Goal: Task Accomplishment & Management: Use online tool/utility

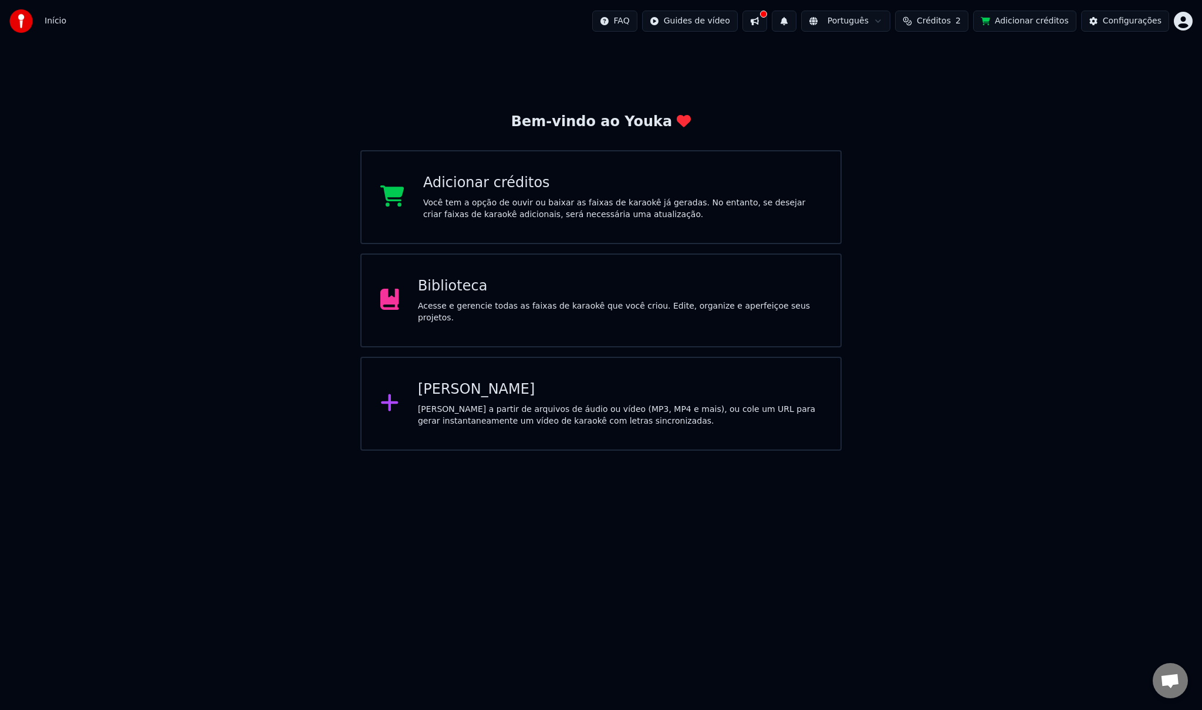
click at [492, 399] on div "[PERSON_NAME]" at bounding box center [620, 389] width 404 height 19
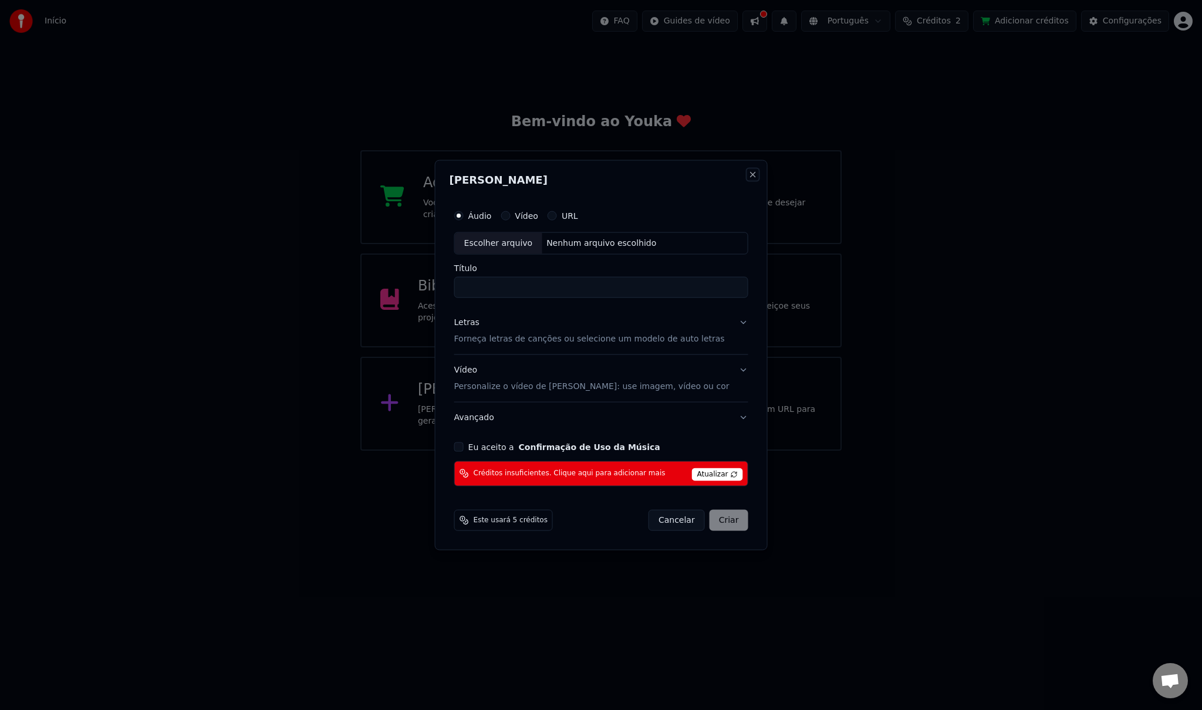
click at [748, 174] on button "Close" at bounding box center [752, 174] width 9 height 9
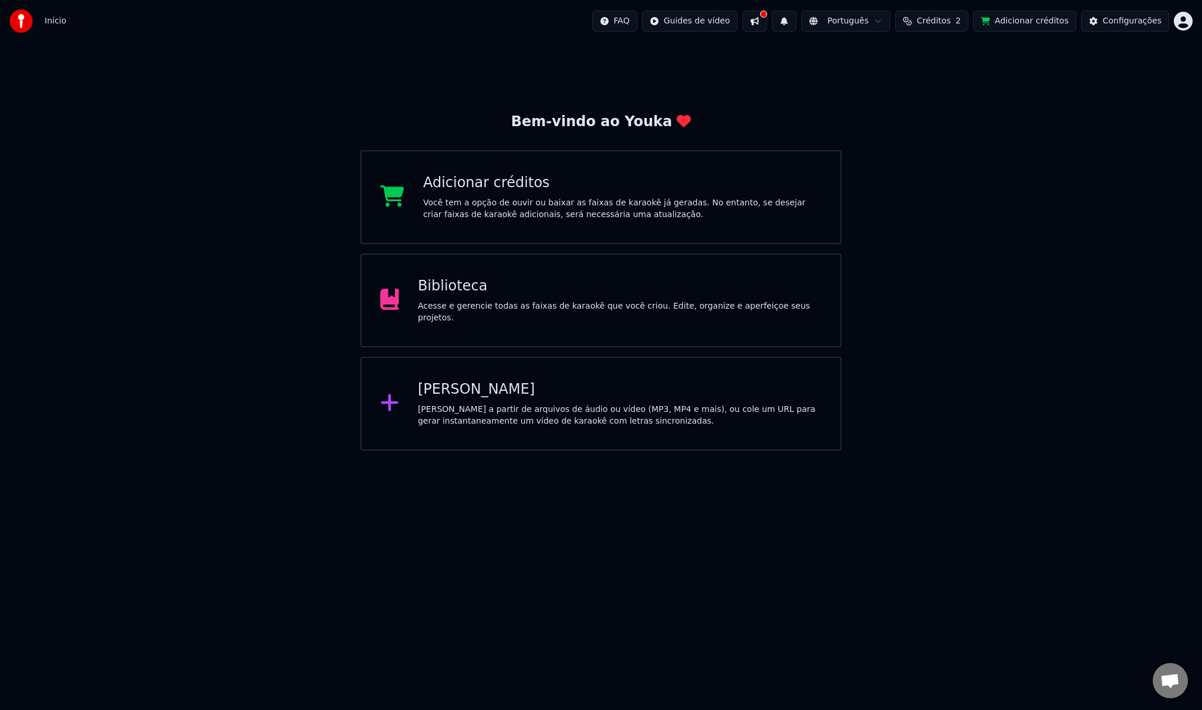
click at [551, 312] on div "Acesse e gerencie todas as faixas de karaokê que você criou. Edite, organize e …" at bounding box center [620, 312] width 404 height 23
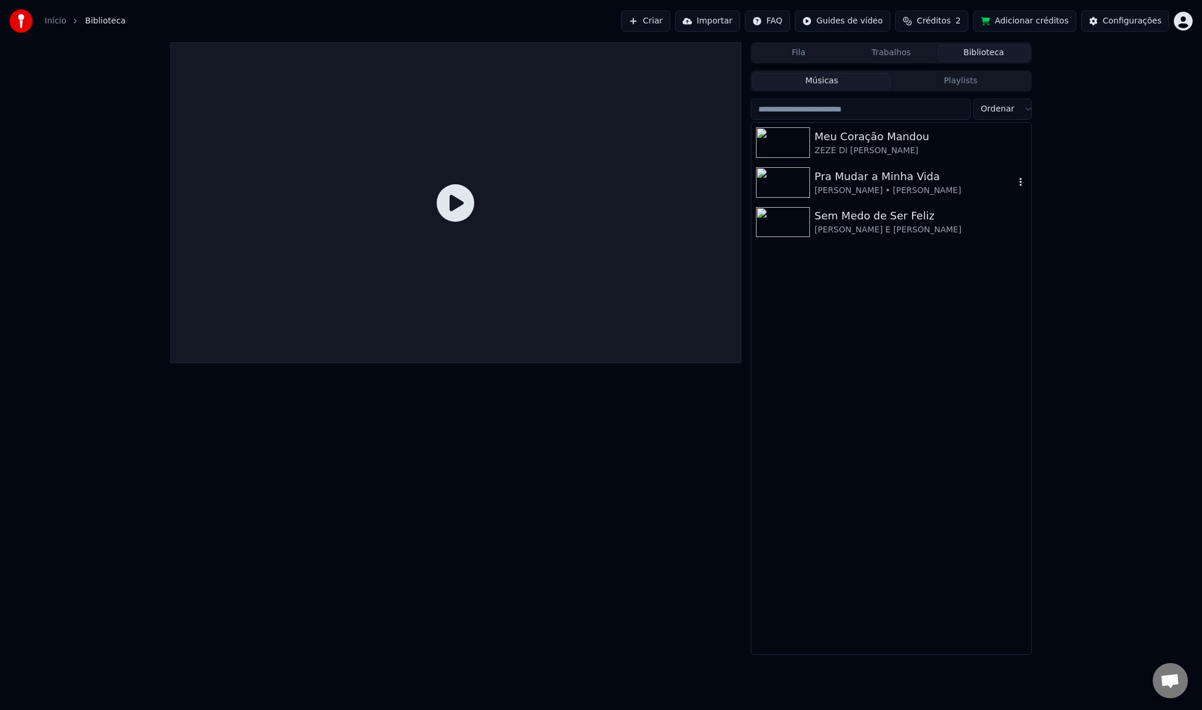
click at [873, 180] on div "Pra Mudar a Minha Vida" at bounding box center [915, 176] width 200 height 16
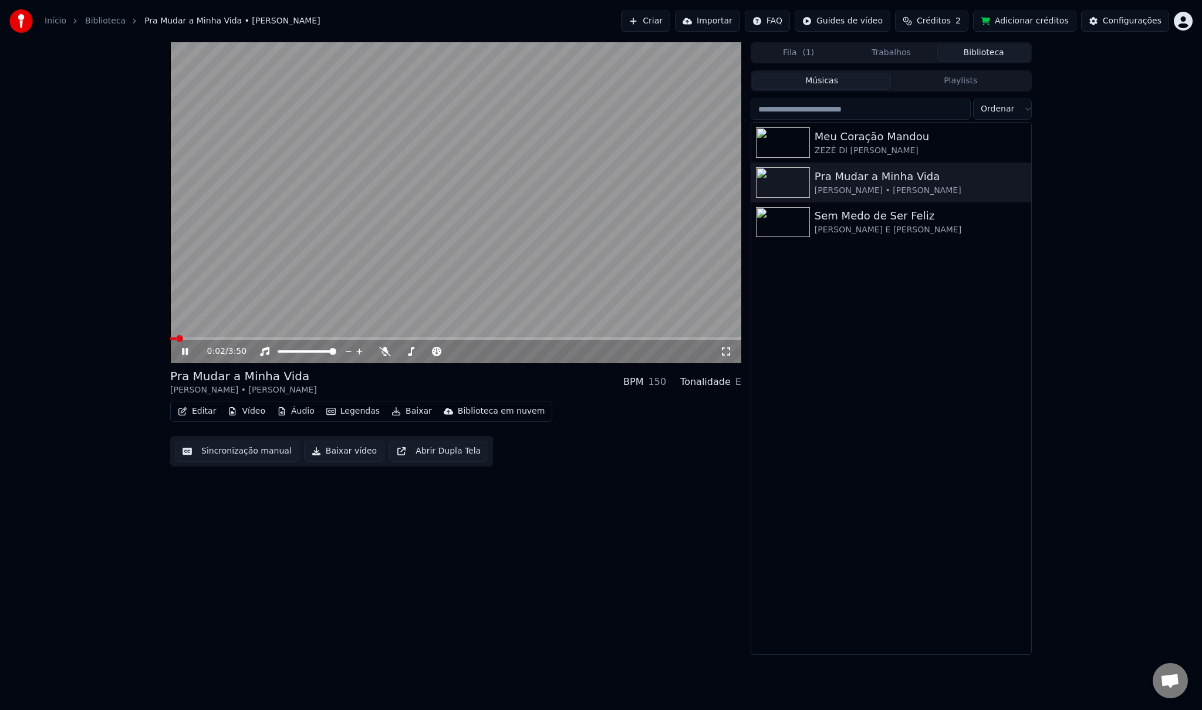
click at [185, 353] on icon at bounding box center [185, 351] width 6 height 7
click at [1020, 180] on icon "button" at bounding box center [1021, 182] width 2 height 8
click at [1012, 244] on div "Abrir Diretório" at bounding box center [1027, 241] width 122 height 19
click at [737, 19] on button "Importar" at bounding box center [707, 21] width 65 height 21
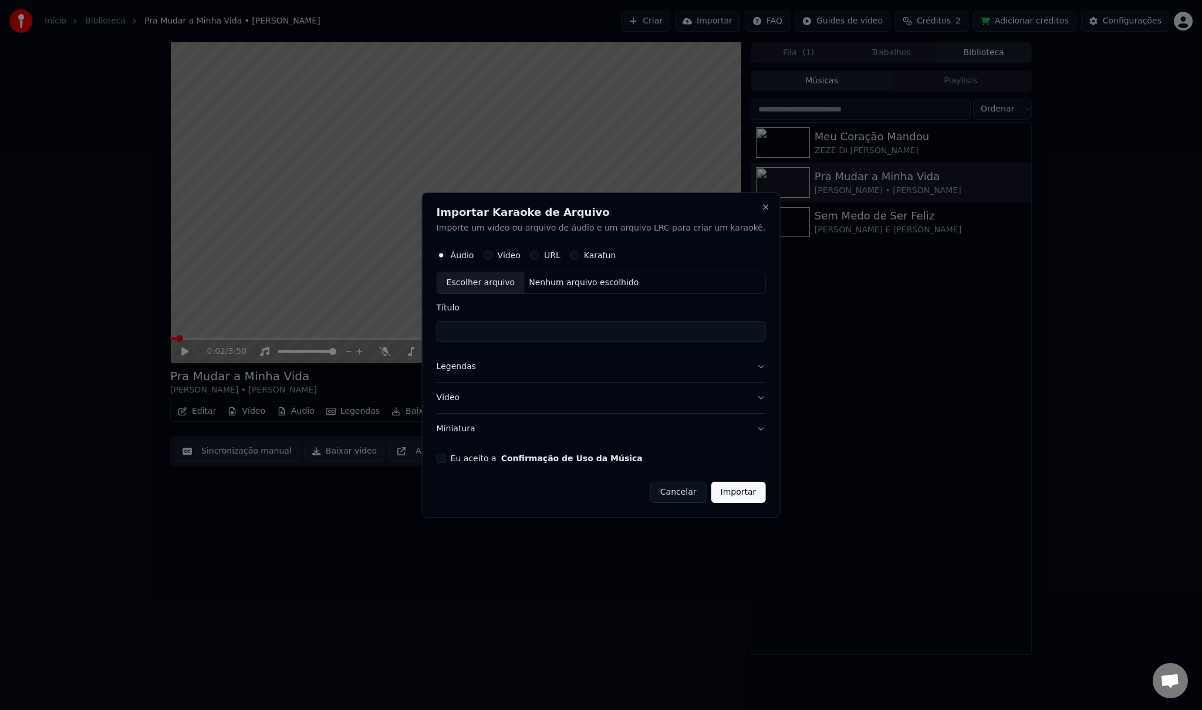
click at [538, 371] on button "Legendas" at bounding box center [601, 367] width 329 height 31
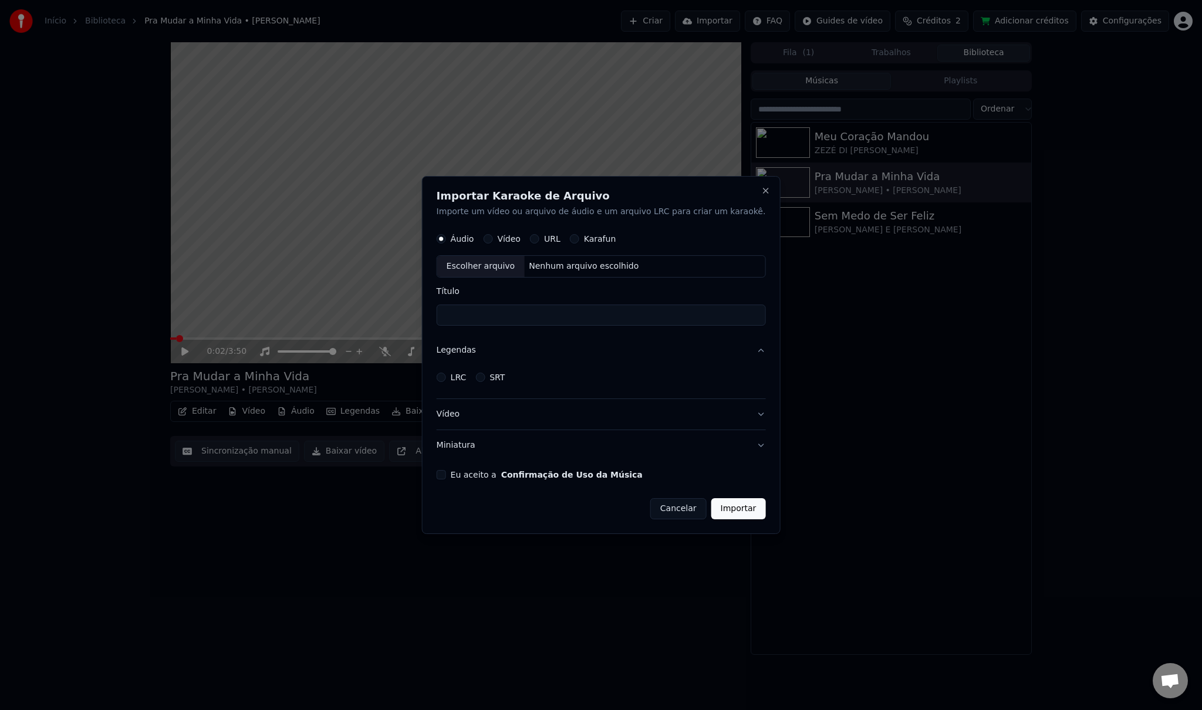
click at [446, 377] on button "LRC" at bounding box center [441, 377] width 9 height 9
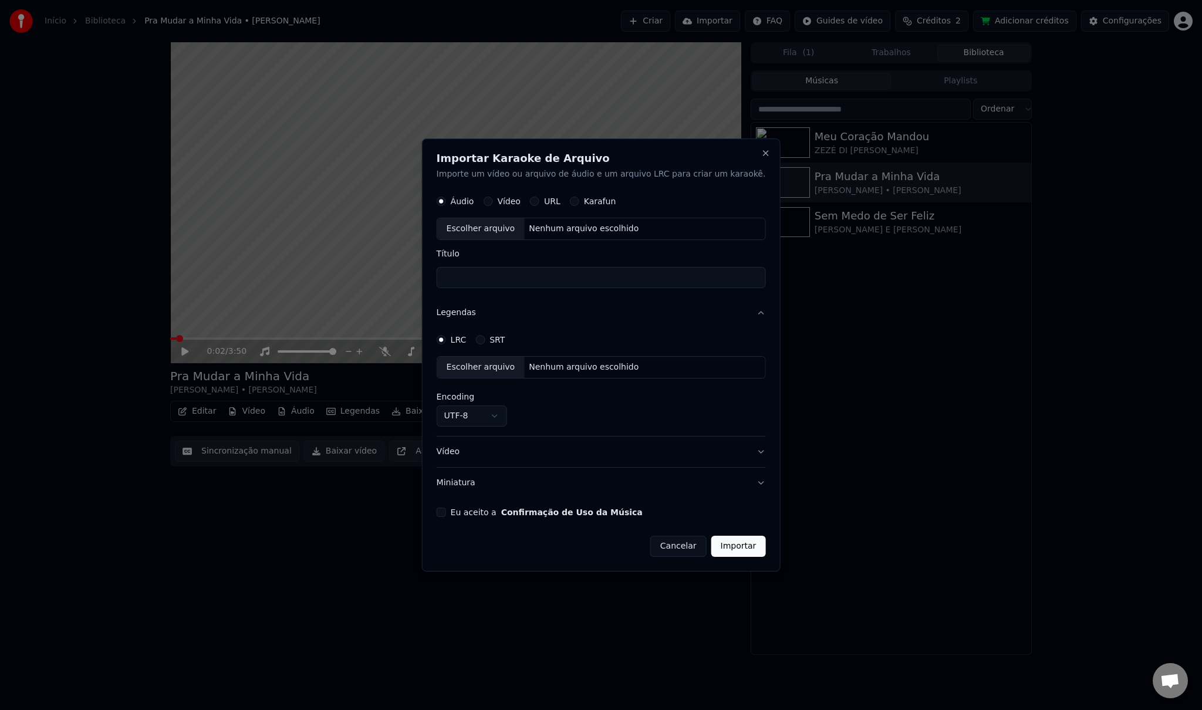
click at [491, 370] on div "Escolher arquivo" at bounding box center [480, 367] width 87 height 21
click at [485, 342] on button "SRT" at bounding box center [479, 339] width 9 height 9
click at [495, 367] on div "Escolher arquivo" at bounding box center [480, 367] width 87 height 21
click at [514, 414] on body "**********" at bounding box center [601, 355] width 1202 height 710
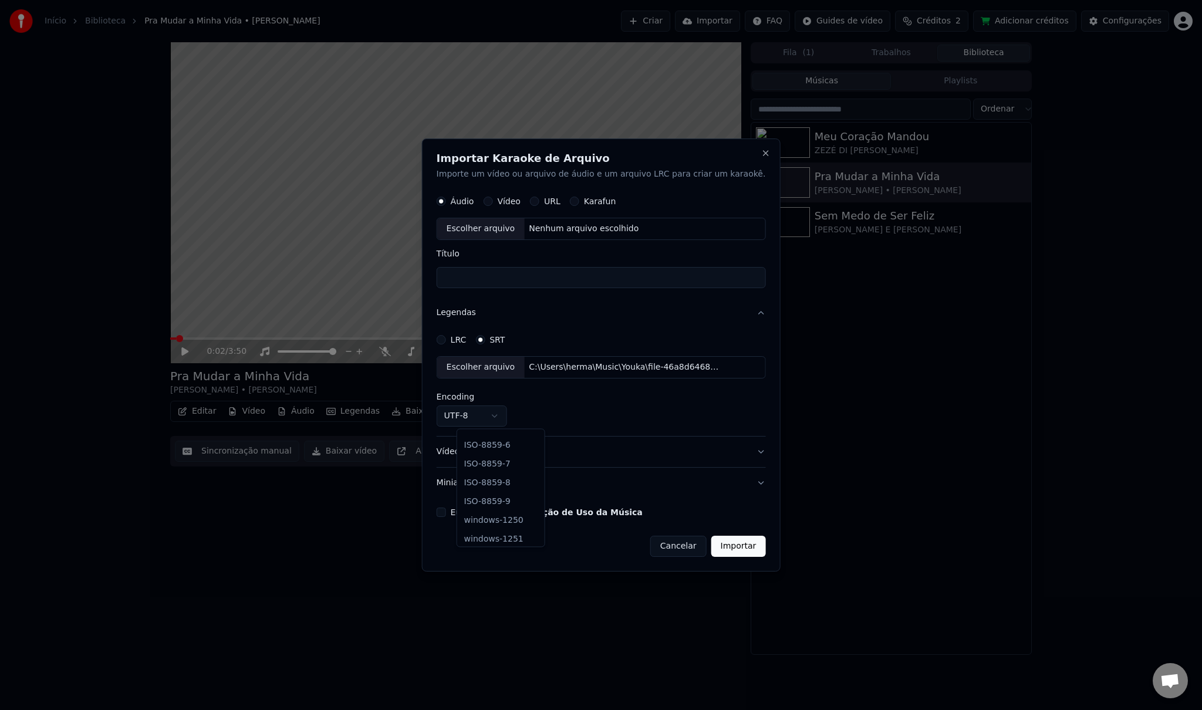
click at [659, 550] on body "**********" at bounding box center [601, 355] width 1202 height 710
drag, startPoint x: 659, startPoint y: 549, endPoint x: 657, endPoint y: 543, distance: 6.1
click at [659, 548] on button "Cancelar" at bounding box center [678, 546] width 56 height 21
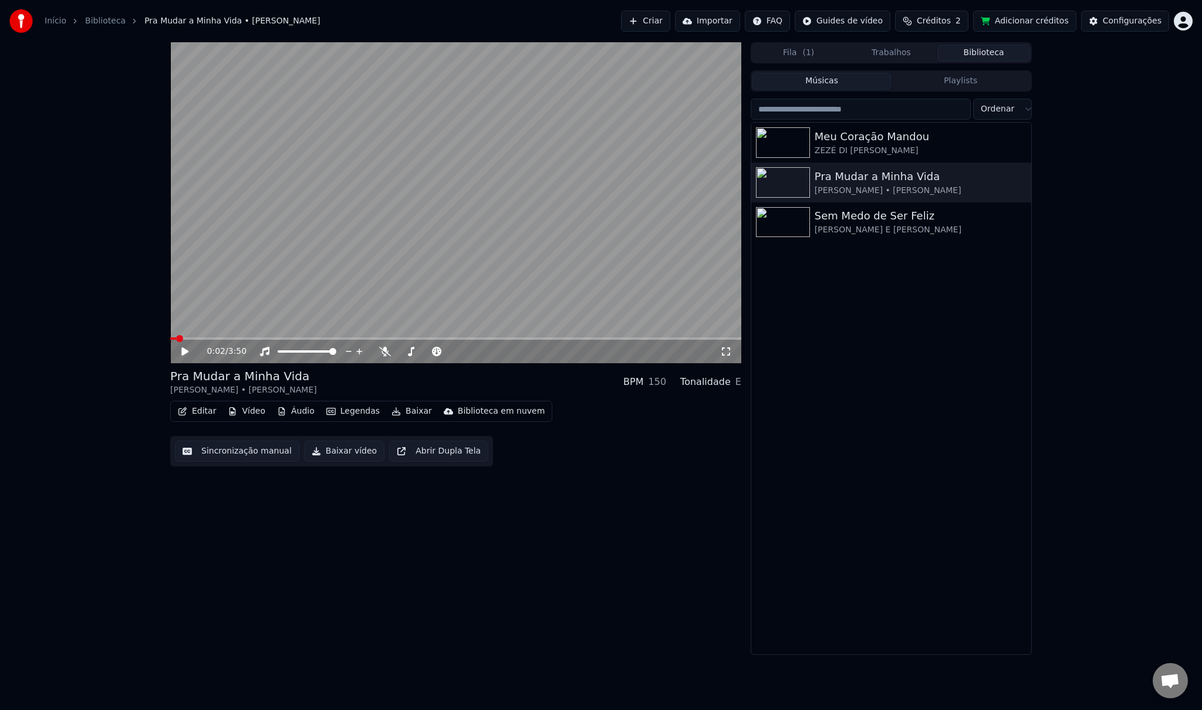
click at [726, 18] on button "Importar" at bounding box center [707, 21] width 65 height 21
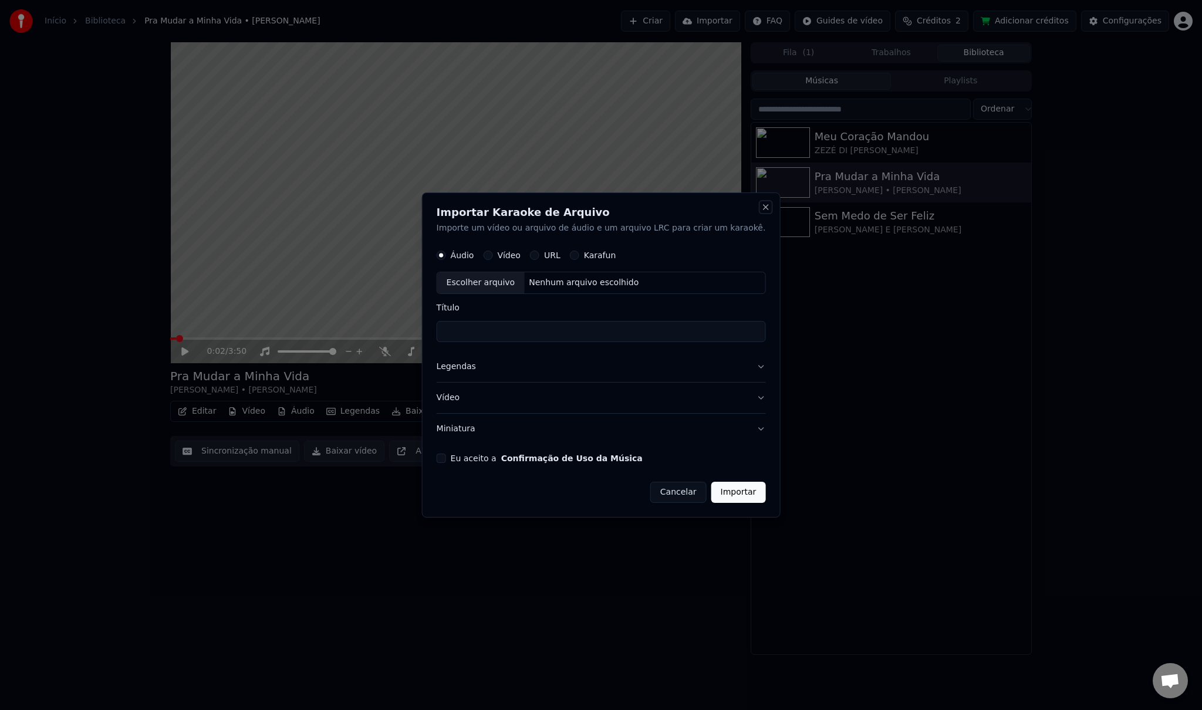
click at [761, 208] on button "Close" at bounding box center [765, 207] width 9 height 9
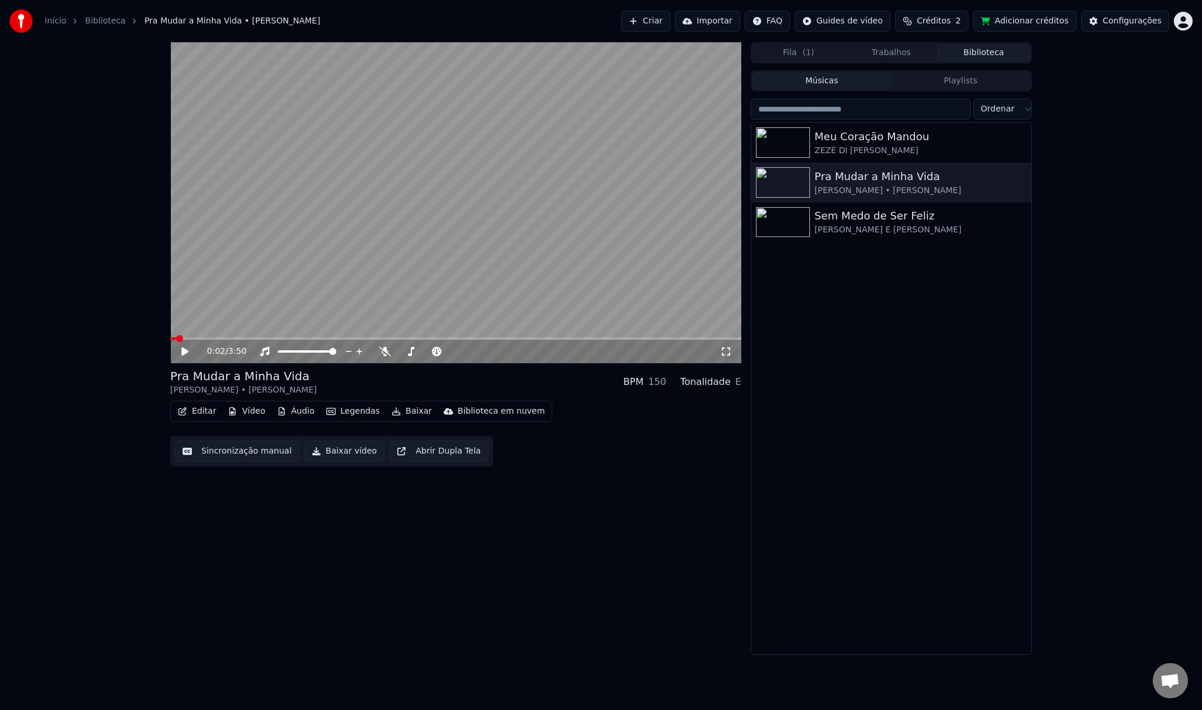
click at [723, 19] on button "Importar" at bounding box center [707, 21] width 65 height 21
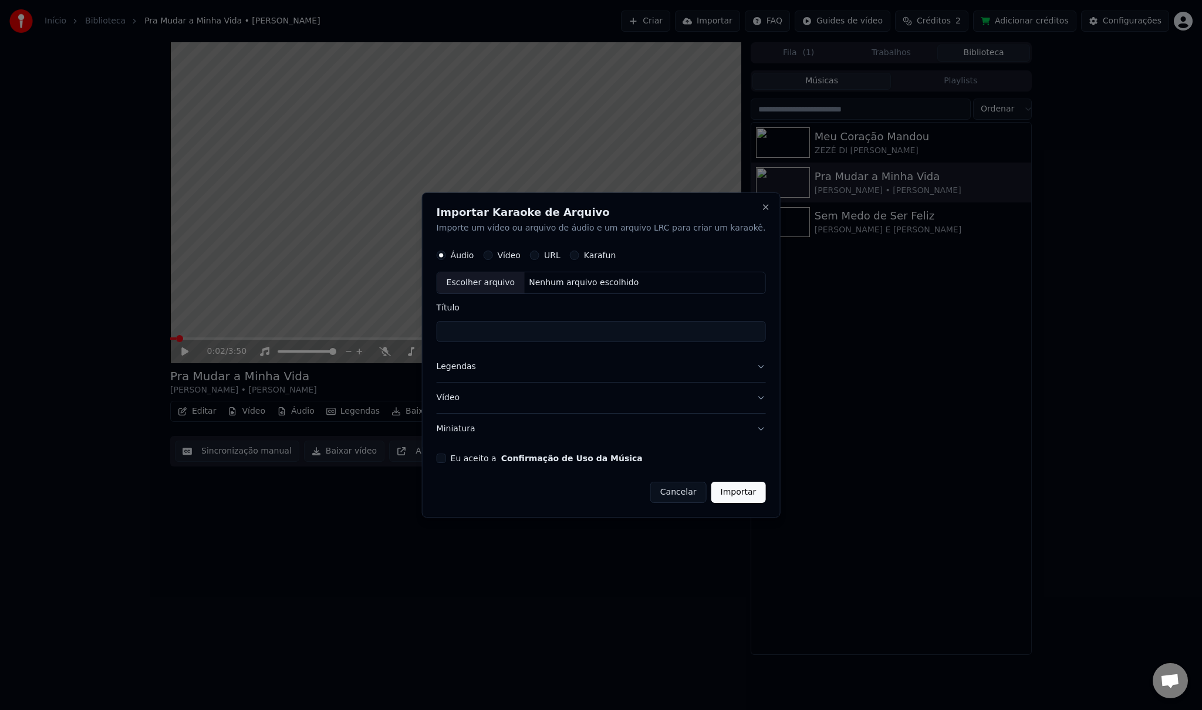
click at [739, 366] on button "Legendas" at bounding box center [601, 367] width 329 height 31
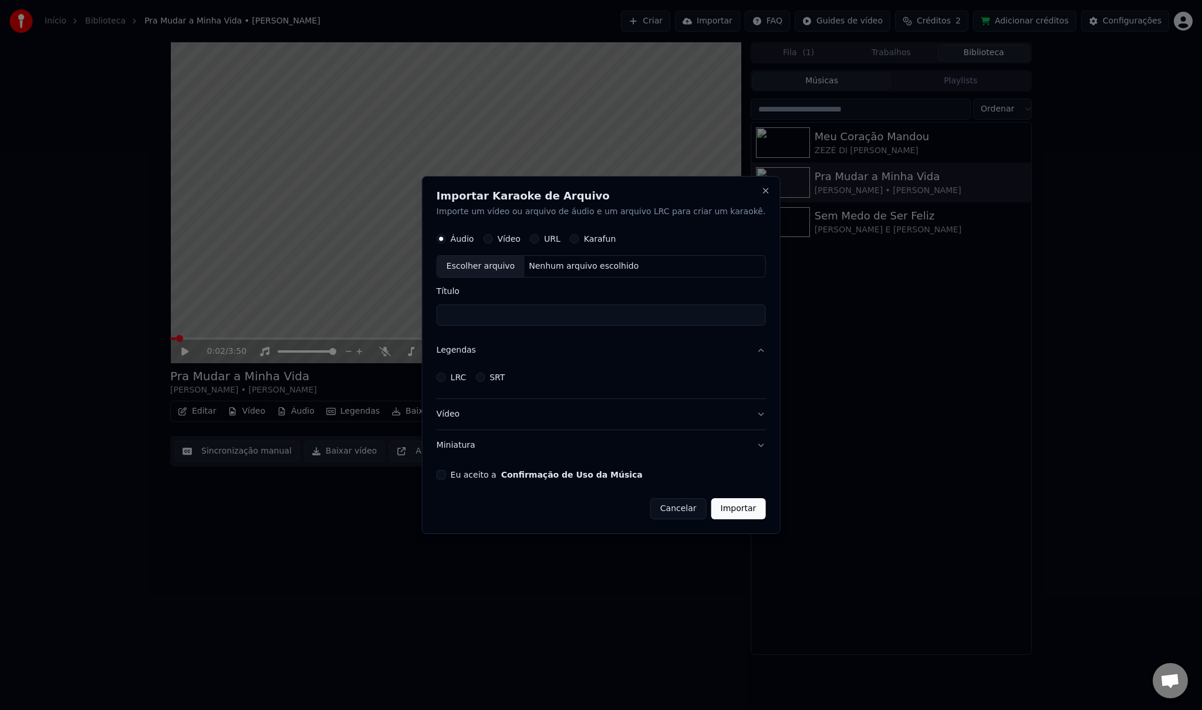
click at [578, 418] on button "Vídeo" at bounding box center [601, 414] width 329 height 31
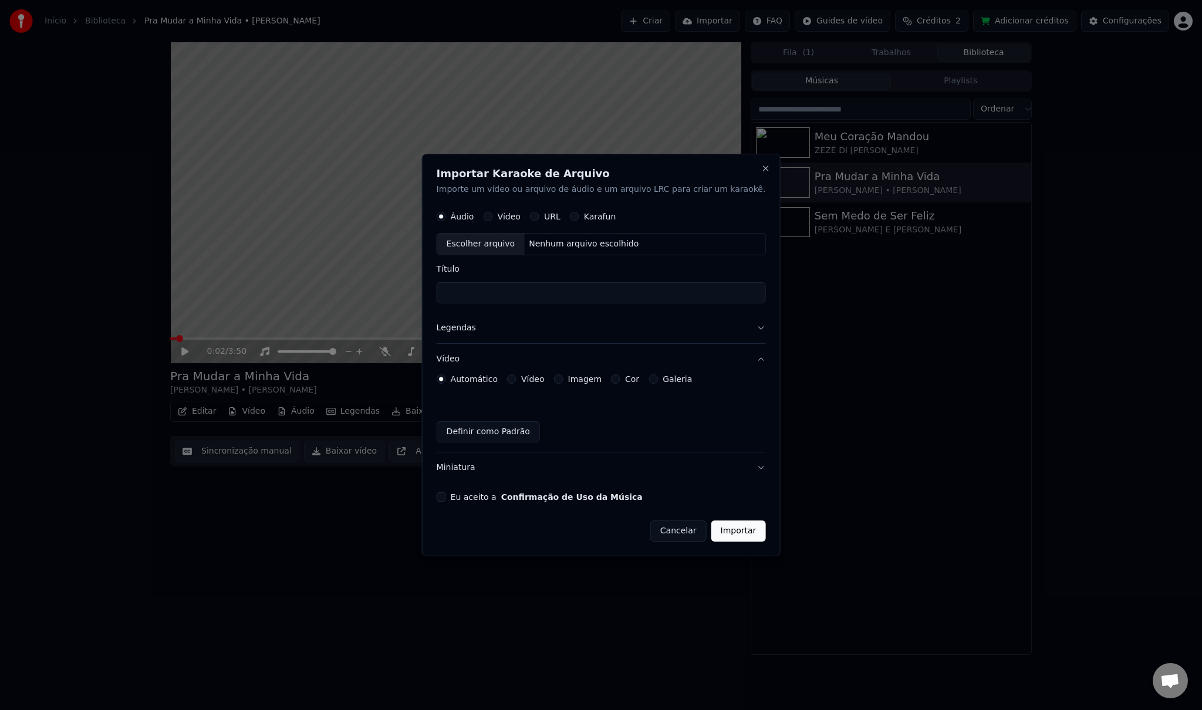
click at [664, 333] on button "Legendas" at bounding box center [601, 328] width 329 height 31
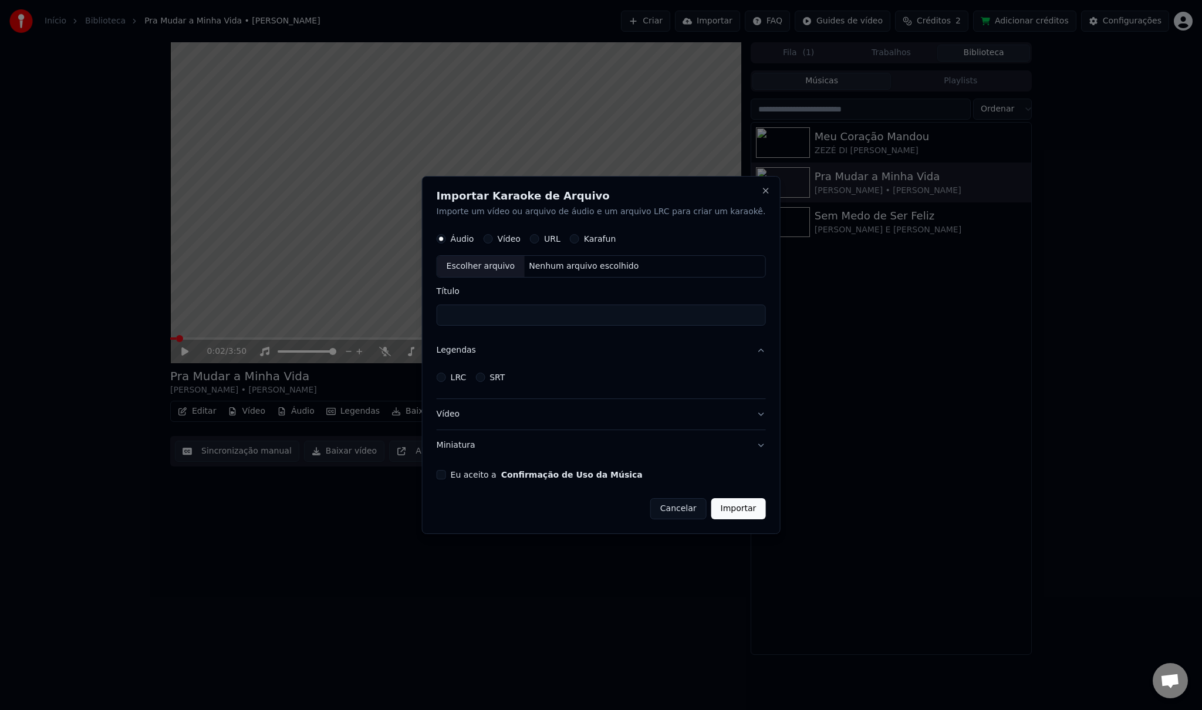
click at [664, 510] on button "Cancelar" at bounding box center [678, 508] width 56 height 21
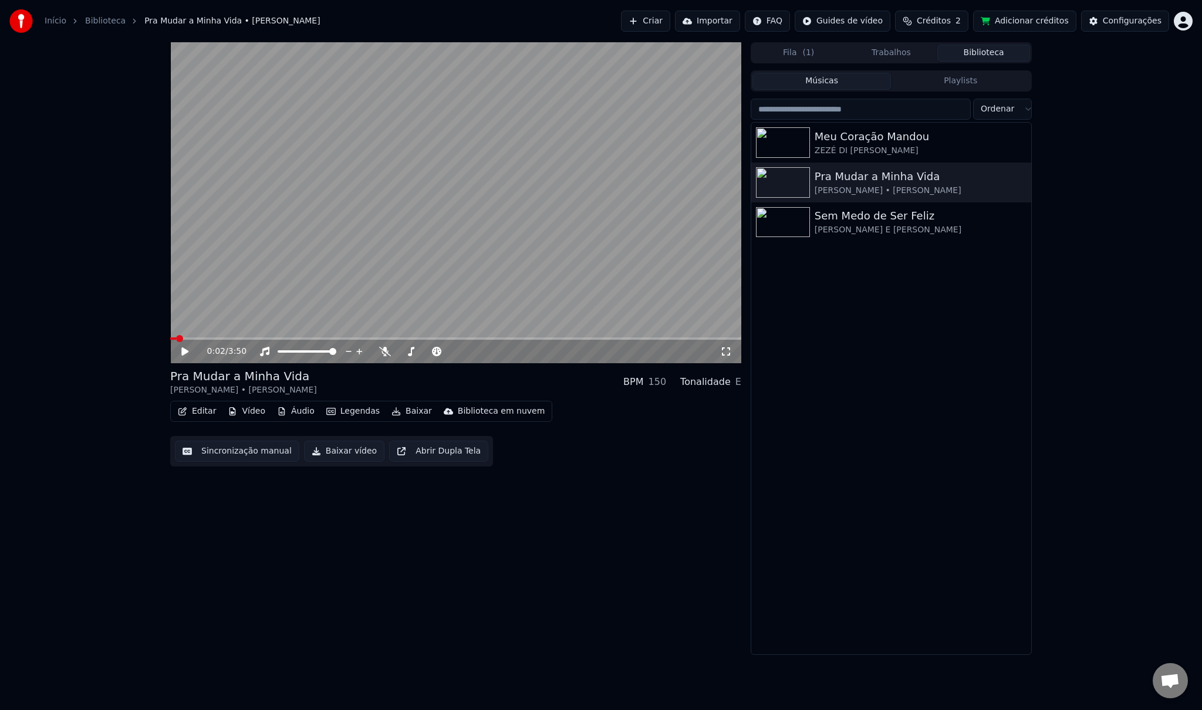
click at [786, 22] on html "Início Biblioteca Pra Mudar a Minha Vida • [PERSON_NAME] • [PERSON_NAME] Import…" at bounding box center [601, 355] width 1202 height 710
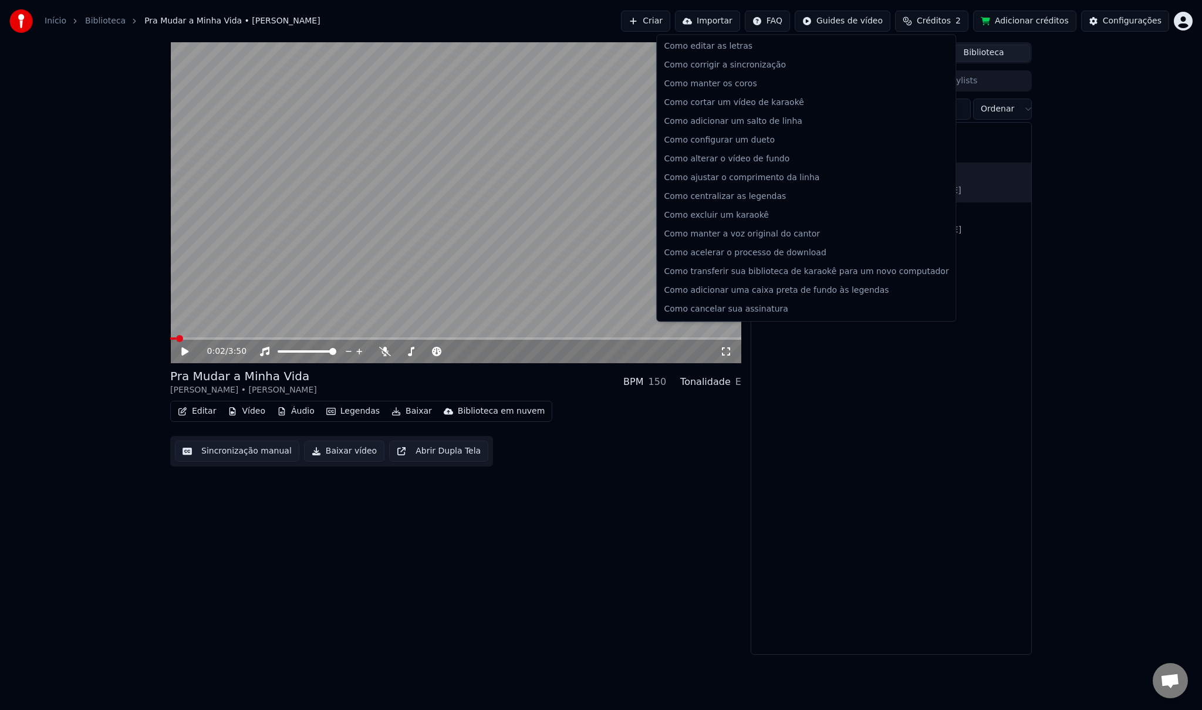
click at [858, 0] on html "Início Biblioteca Pra Mudar a Minha Vida • [PERSON_NAME] • [PERSON_NAME] Import…" at bounding box center [601, 355] width 1202 height 710
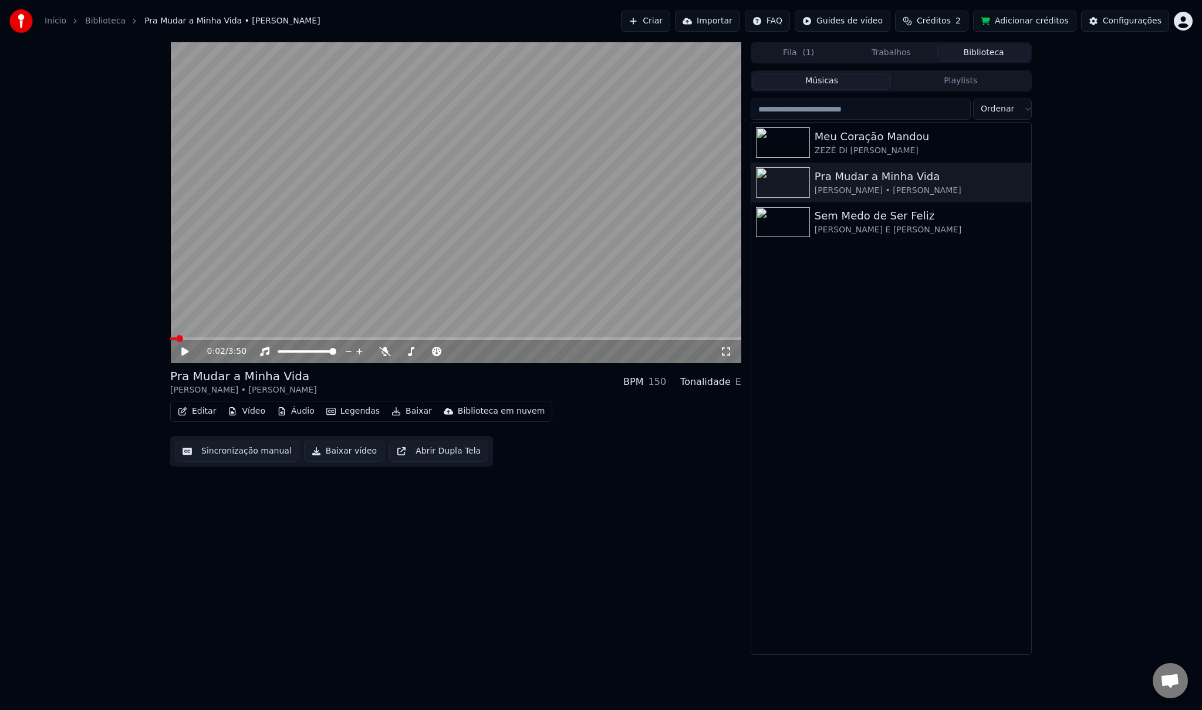
click at [849, 26] on html "Início Biblioteca Pra Mudar a Minha Vida • [PERSON_NAME] • [PERSON_NAME] Import…" at bounding box center [601, 355] width 1202 height 710
click at [959, 23] on html "Início Biblioteca Pra Mudar a Minha Vida • [PERSON_NAME] • [PERSON_NAME] Import…" at bounding box center [601, 355] width 1202 height 710
click at [952, 11] on button "Créditos 2" at bounding box center [931, 21] width 73 height 21
drag, startPoint x: 893, startPoint y: 77, endPoint x: 872, endPoint y: 79, distance: 21.8
click at [872, 79] on td "15" at bounding box center [884, 78] width 55 height 21
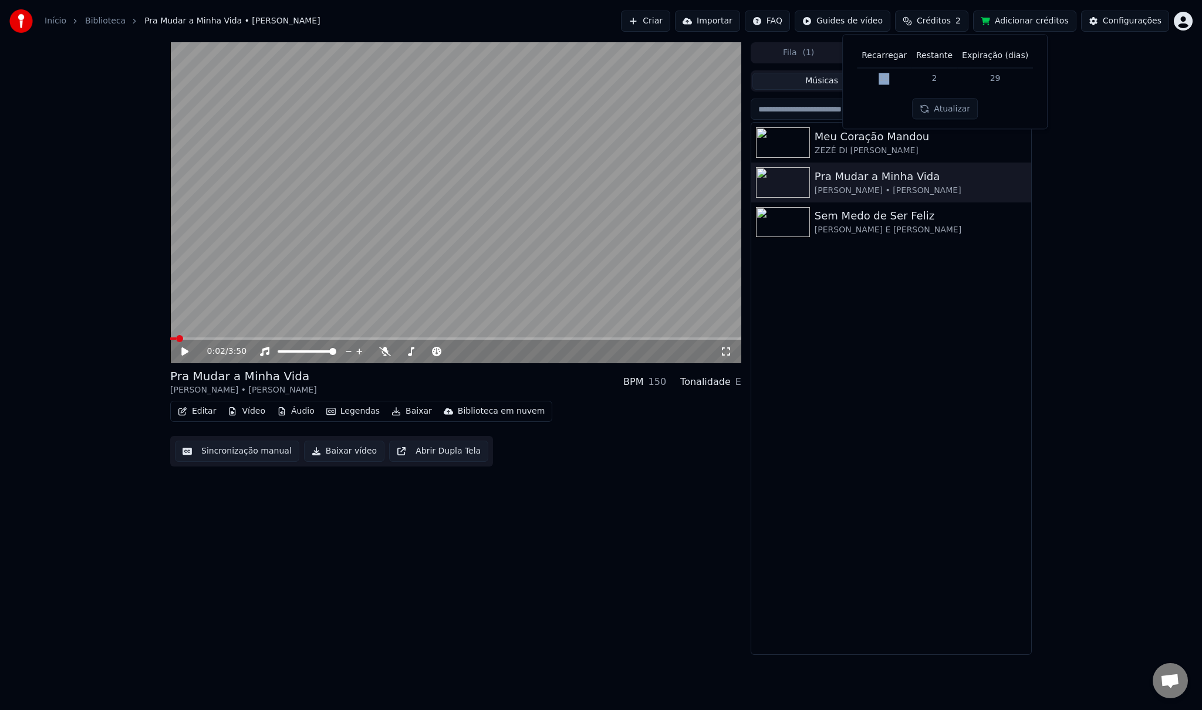
click at [902, 79] on td "15" at bounding box center [884, 78] width 55 height 21
click at [947, 108] on button "Atualizar" at bounding box center [945, 109] width 66 height 21
click at [1147, 99] on div "0:02 / 3:50 [PERSON_NAME] a Minha Vida [PERSON_NAME] • LUCIANO BPM 150 Tonalida…" at bounding box center [601, 348] width 1202 height 613
click at [1045, 23] on button "Adicionar créditos" at bounding box center [1024, 21] width 103 height 21
click at [951, 19] on span "Créditos" at bounding box center [934, 21] width 34 height 12
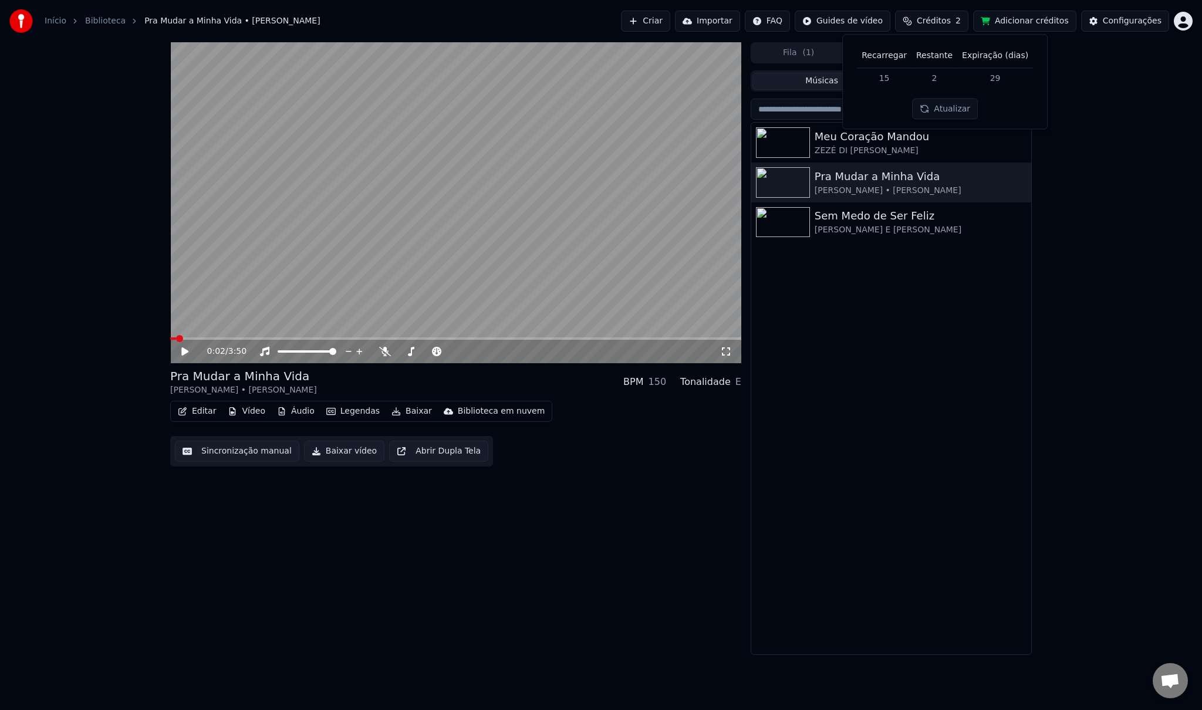
click at [1148, 96] on div "0:02 / 3:50 [PERSON_NAME] a Minha Vida [PERSON_NAME] • LUCIANO BPM 150 Tonalida…" at bounding box center [601, 348] width 1202 height 613
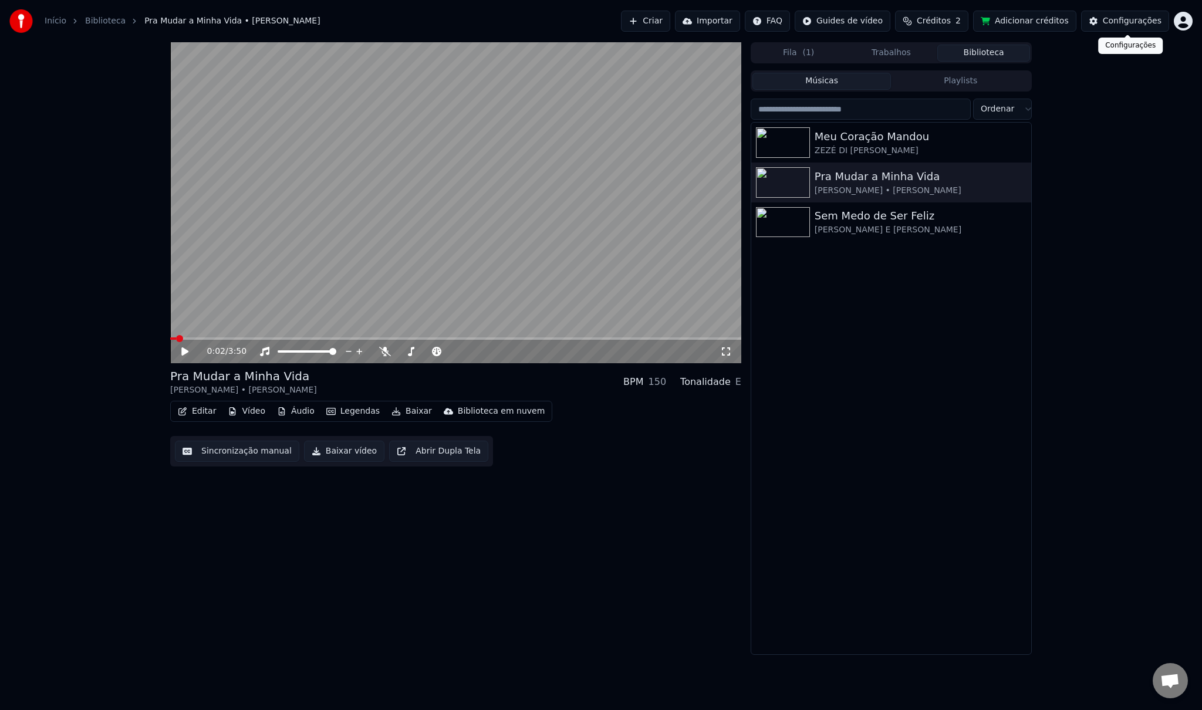
click at [1132, 21] on div "Configurações" at bounding box center [1132, 21] width 59 height 12
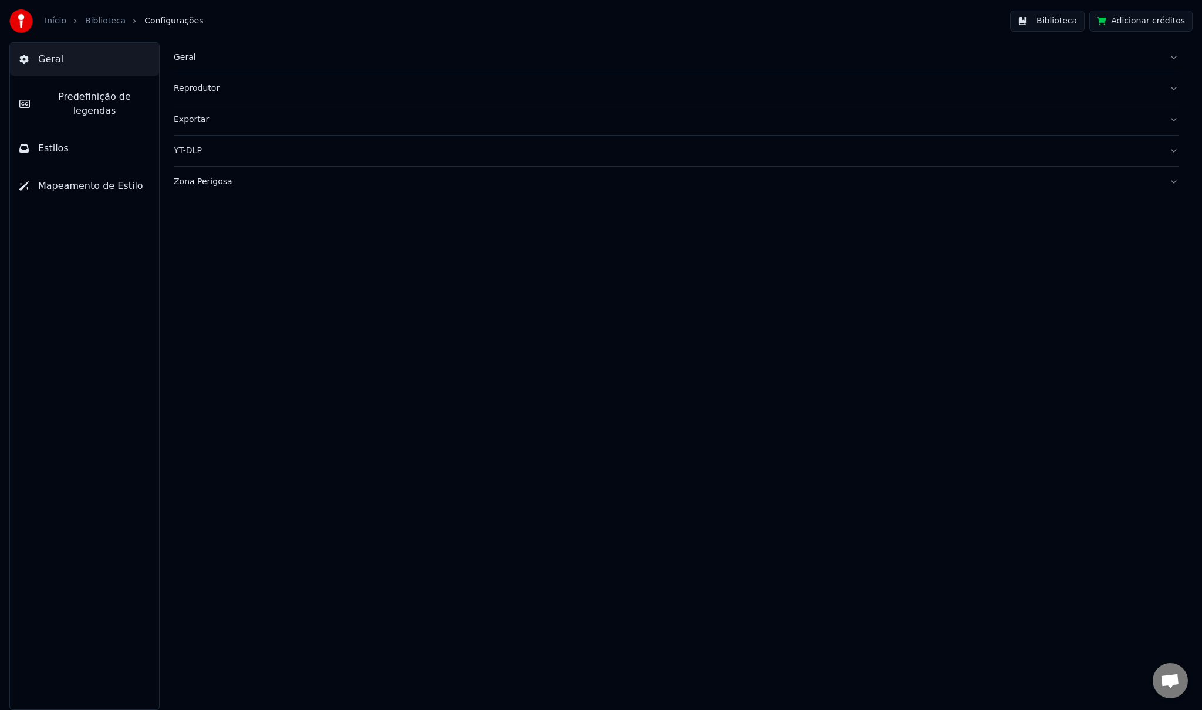
click at [178, 56] on div "Geral" at bounding box center [667, 58] width 986 height 12
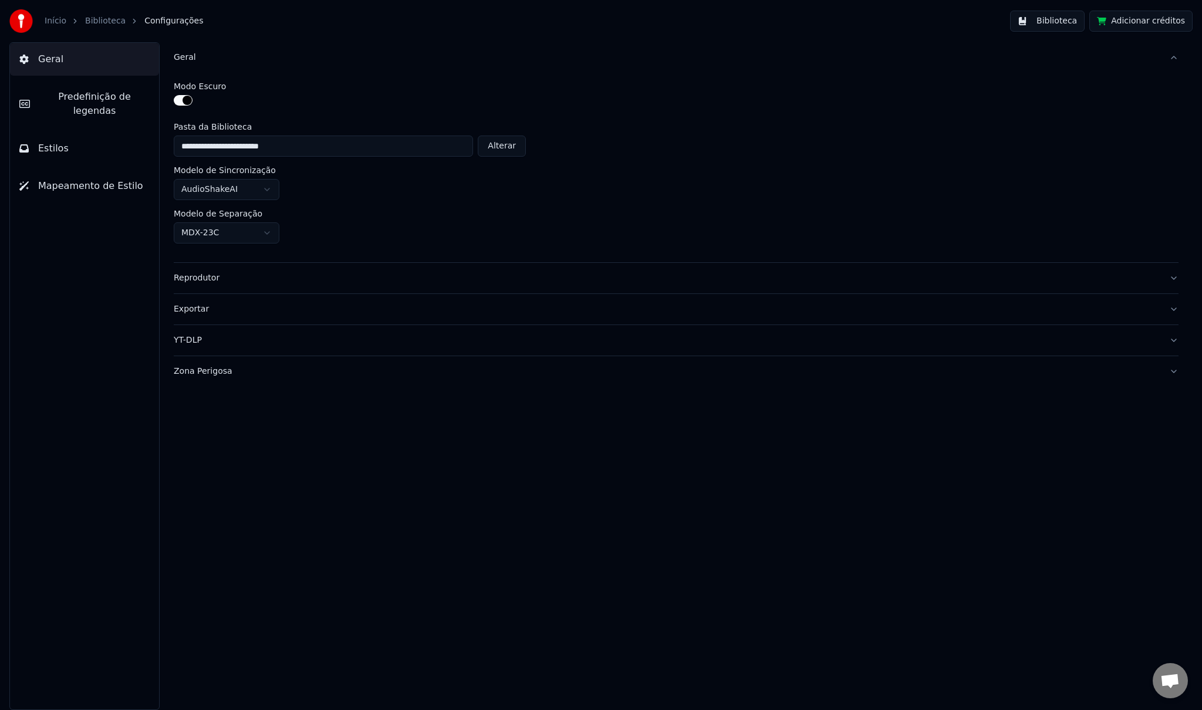
click at [178, 56] on div "Geral" at bounding box center [667, 58] width 986 height 12
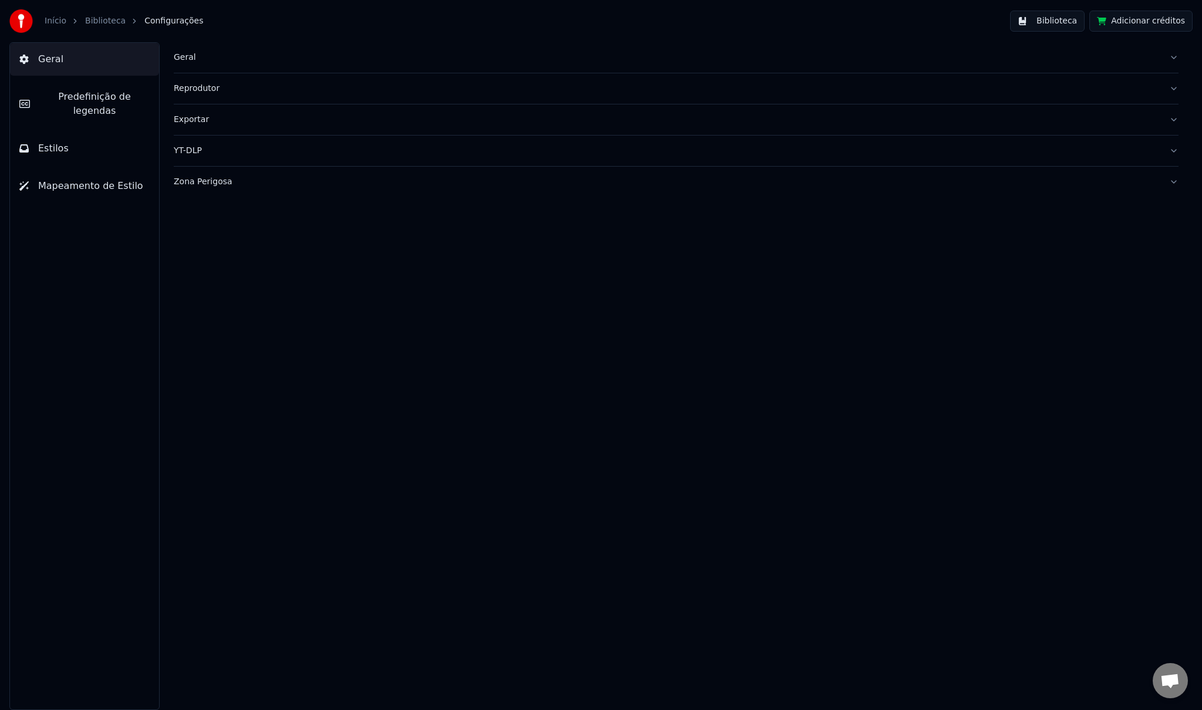
click at [187, 90] on div "Reprodutor" at bounding box center [667, 89] width 986 height 12
click at [180, 90] on div "Reprodutor" at bounding box center [667, 89] width 986 height 12
